Goal: Task Accomplishment & Management: Use online tool/utility

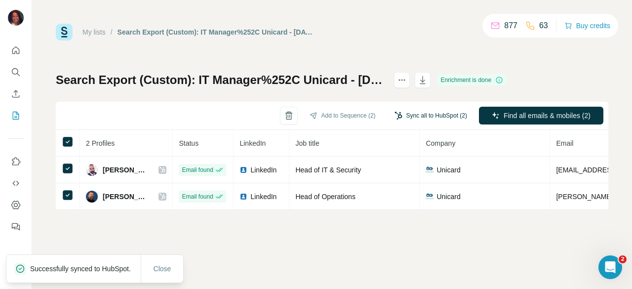
click at [429, 110] on button "Sync all to HubSpot (2)" at bounding box center [431, 115] width 86 height 15
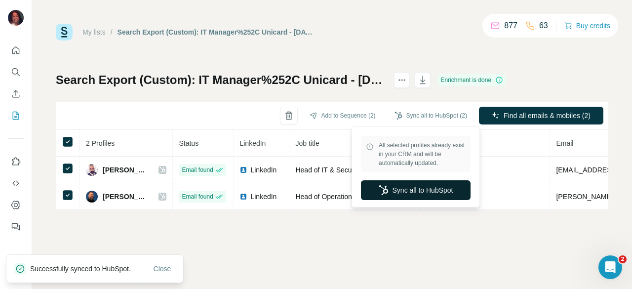
click at [394, 188] on button "Sync all to HubSpot" at bounding box center [416, 190] width 110 height 20
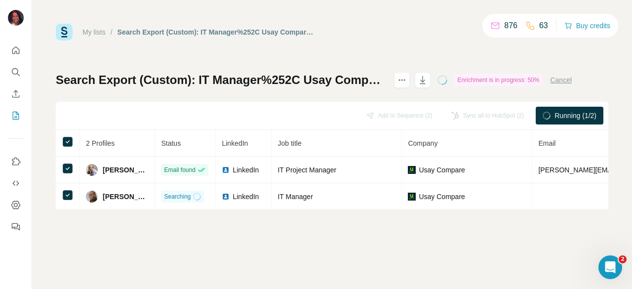
click at [478, 113] on div "Sync all to HubSpot (2)" at bounding box center [488, 116] width 86 height 18
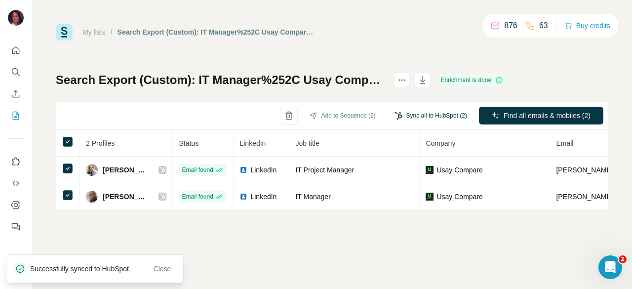
click at [447, 118] on button "Sync all to HubSpot (2)" at bounding box center [431, 115] width 86 height 15
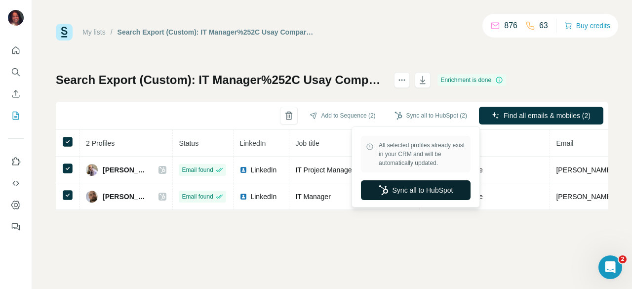
click at [428, 186] on button "Sync all to HubSpot" at bounding box center [416, 190] width 110 height 20
